Goal: Information Seeking & Learning: Learn about a topic

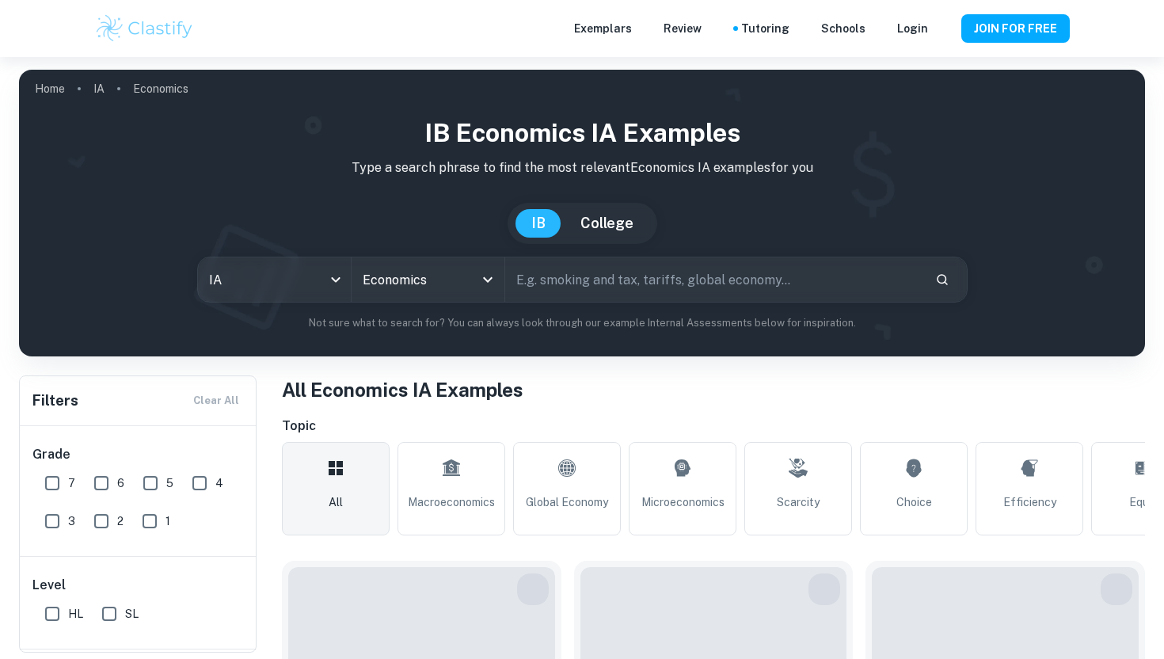
type input "Economics"
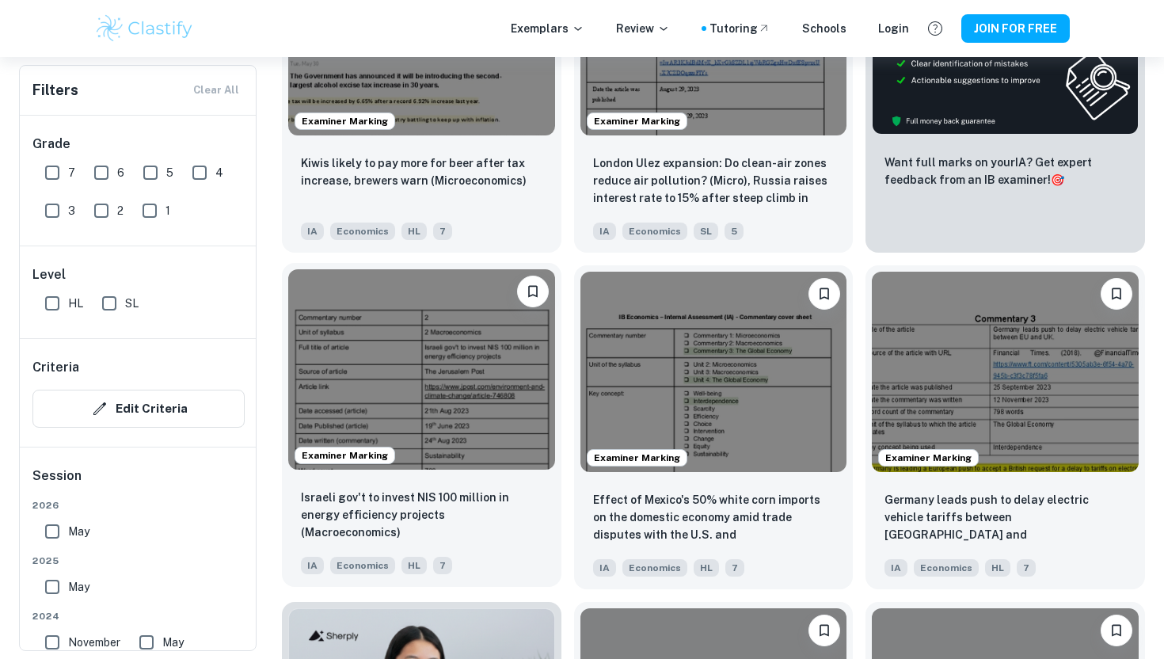
scroll to position [694, 0]
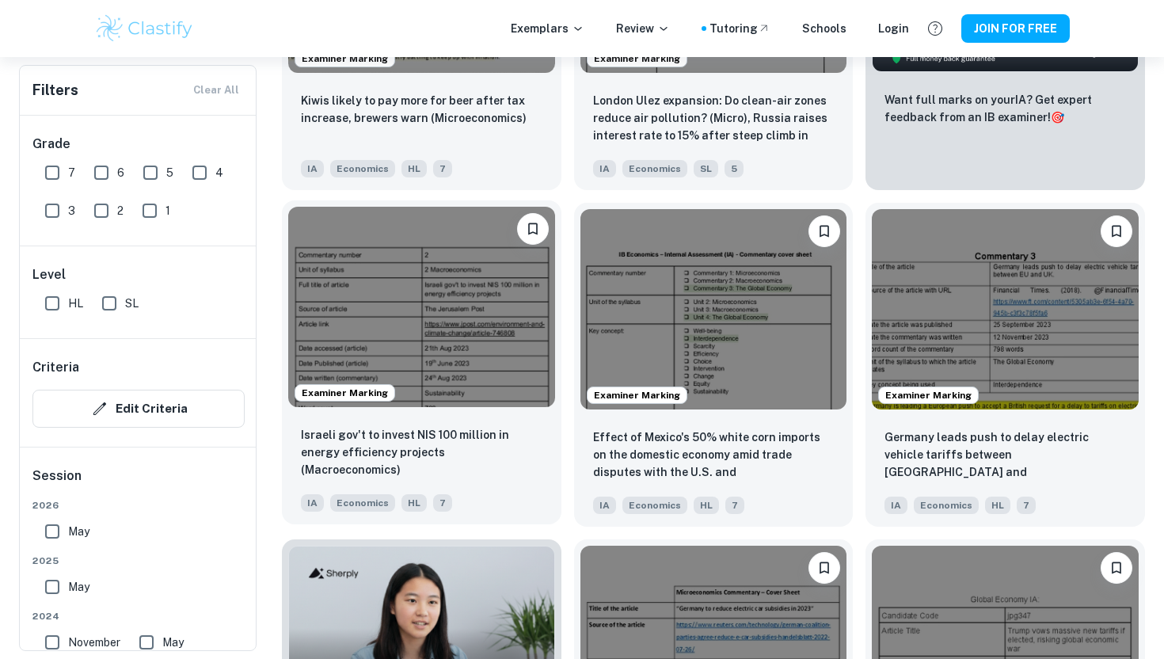
click at [491, 313] on img at bounding box center [421, 307] width 267 height 200
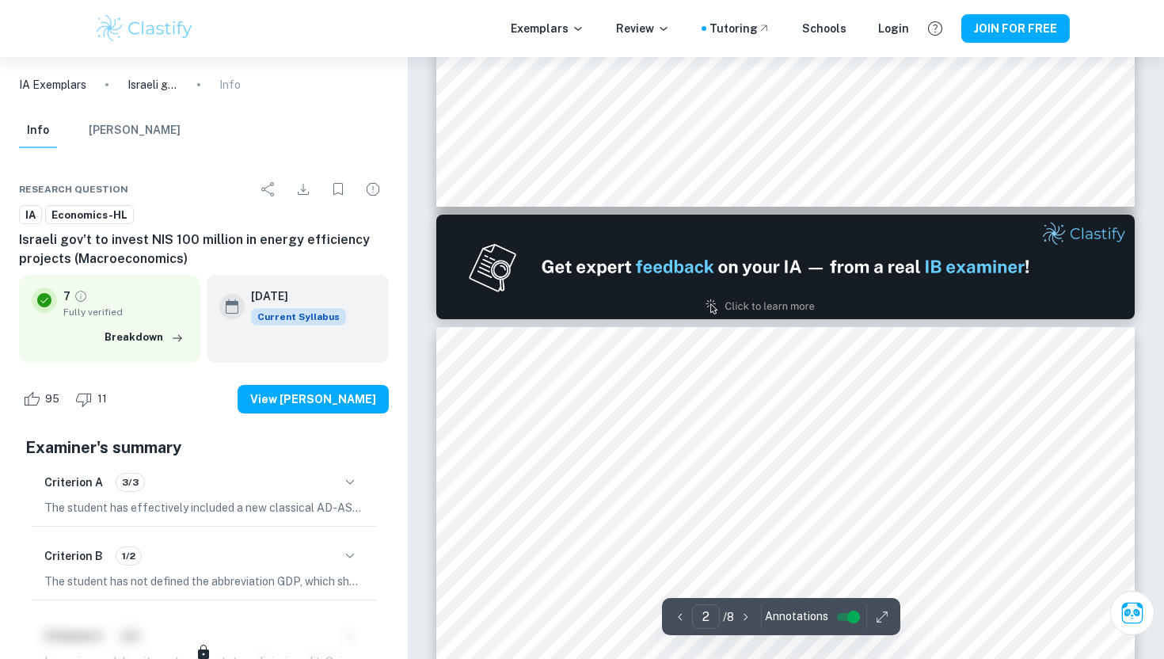
type input "1"
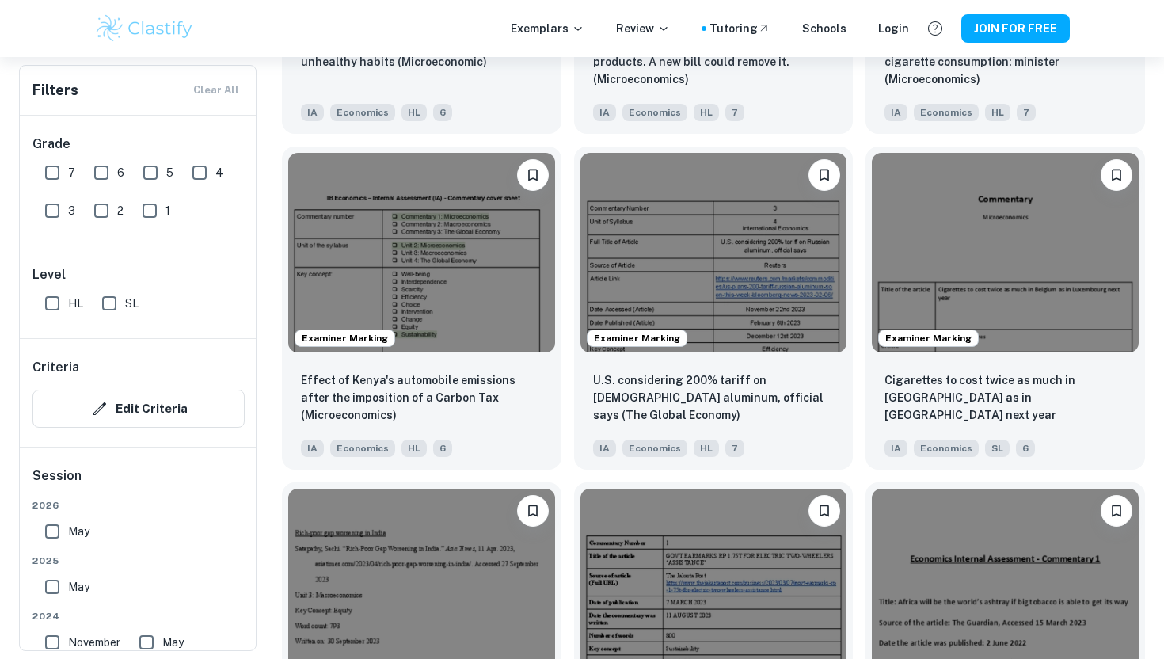
scroll to position [1917, 0]
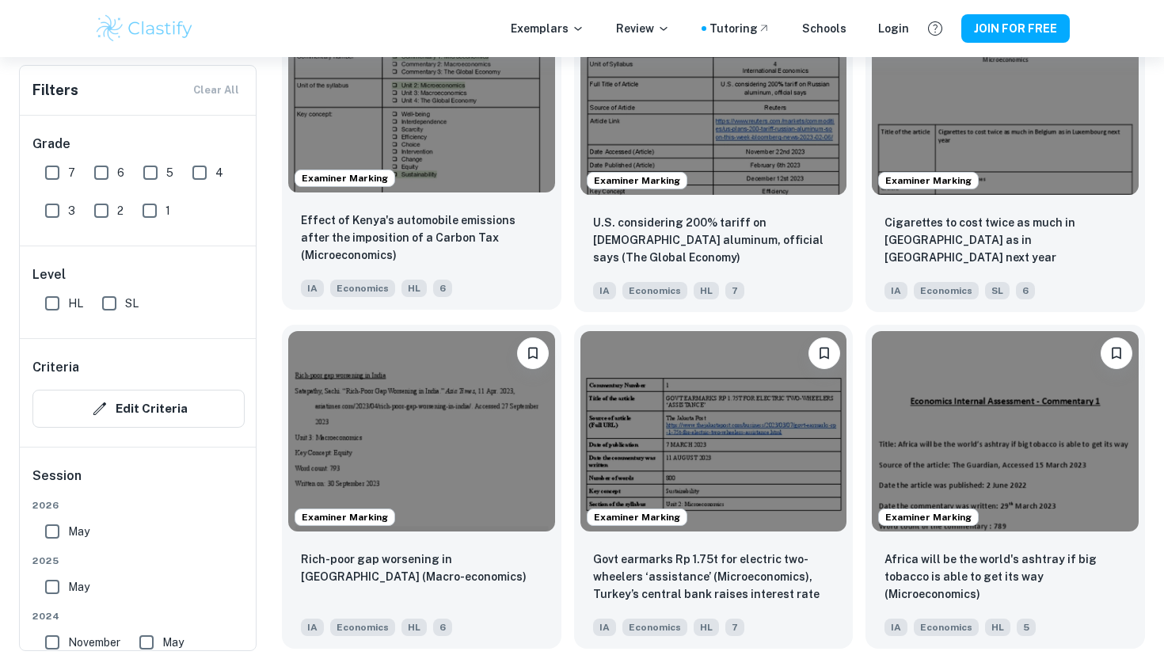
click at [460, 106] on img at bounding box center [421, 93] width 267 height 200
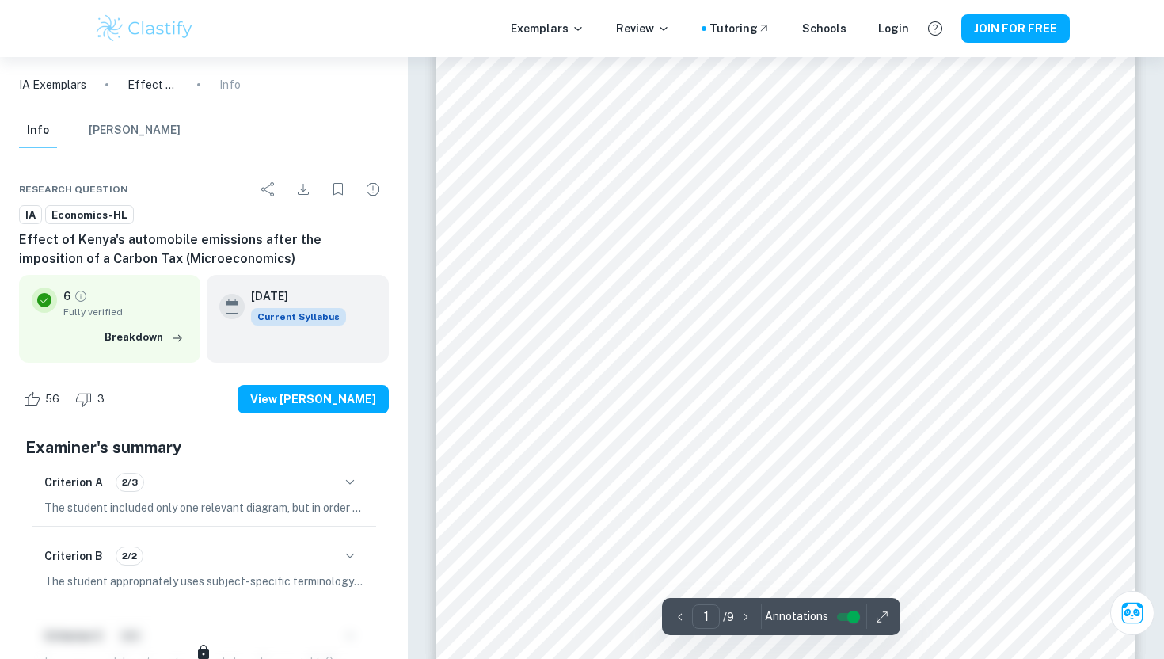
scroll to position [325, 0]
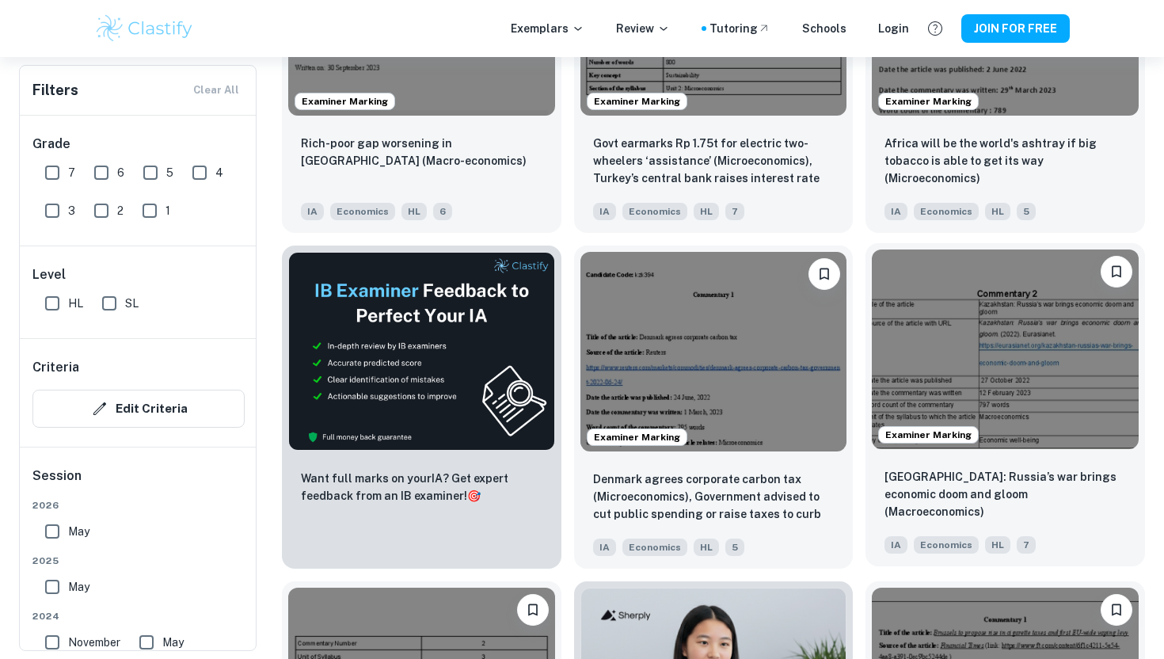
scroll to position [2409, 0]
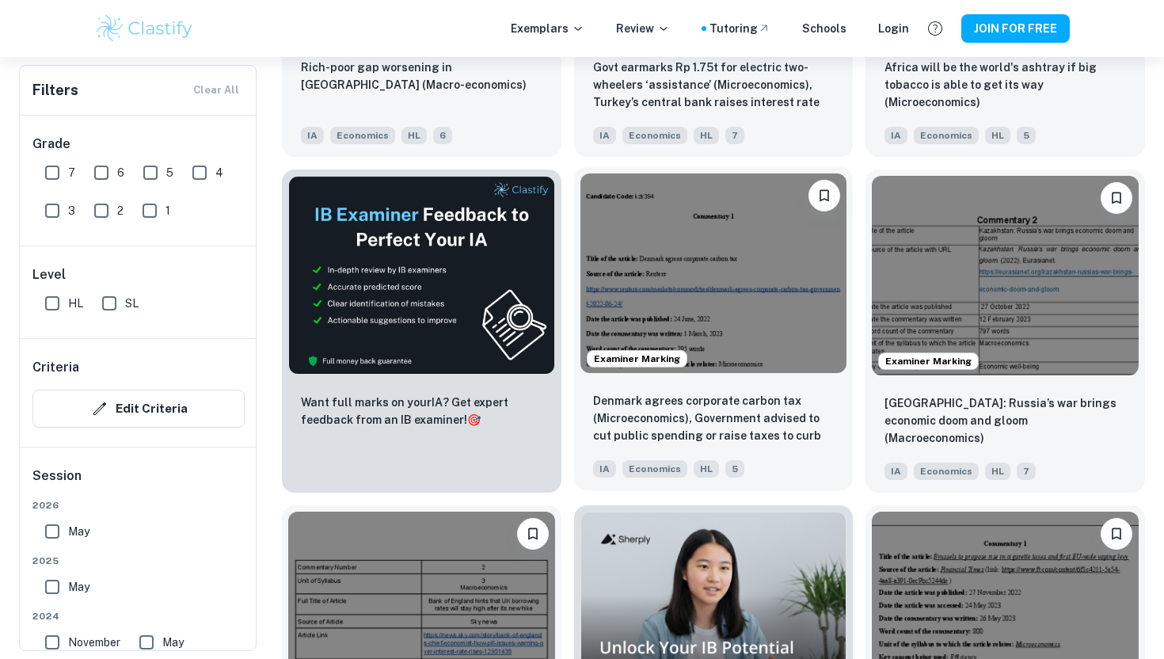
click at [742, 321] on img at bounding box center [714, 273] width 267 height 200
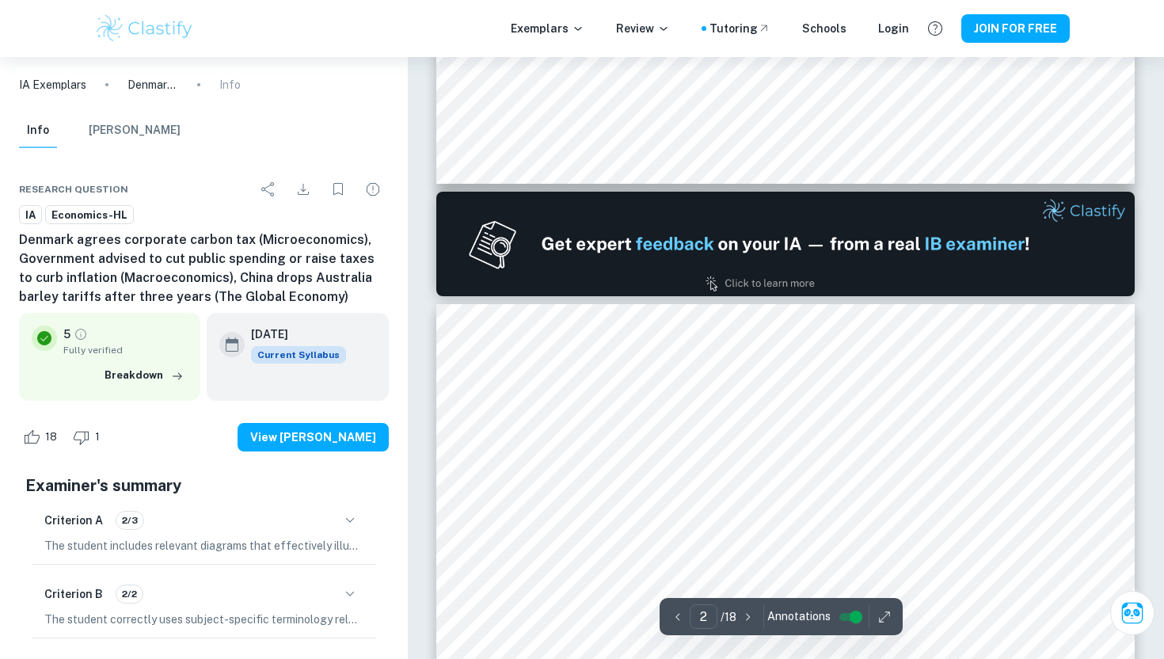
type input "1"
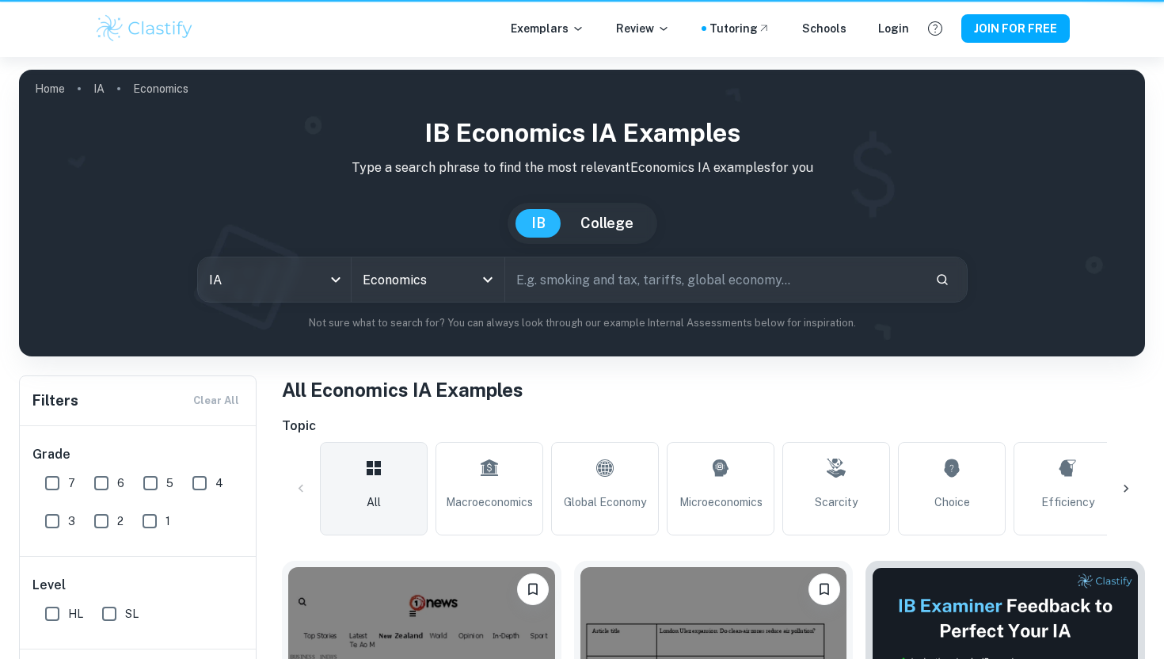
scroll to position [2409, 0]
